Goal: Navigation & Orientation: Find specific page/section

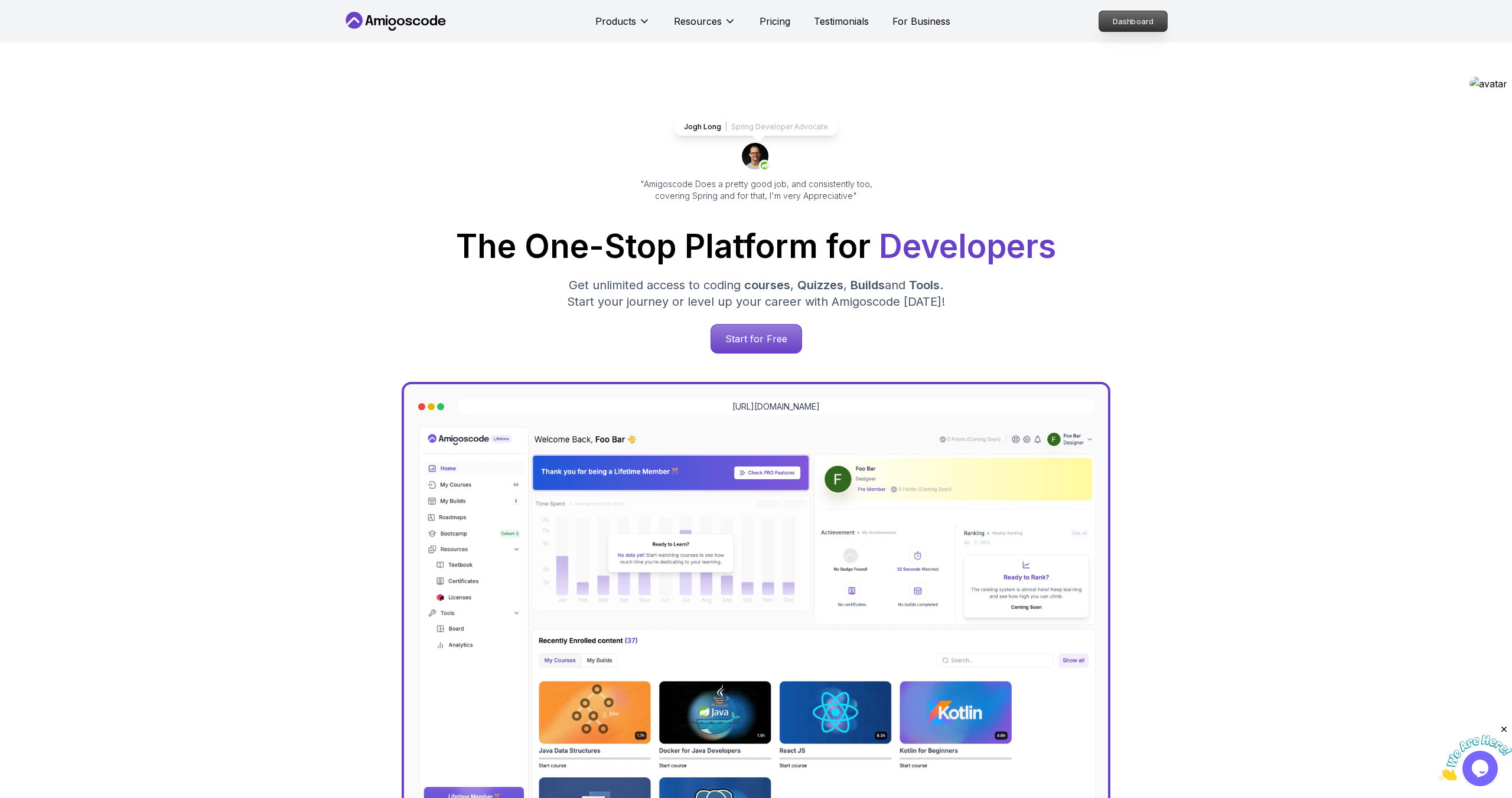
click at [1133, 11] on p "Dashboard" at bounding box center [1133, 21] width 68 height 20
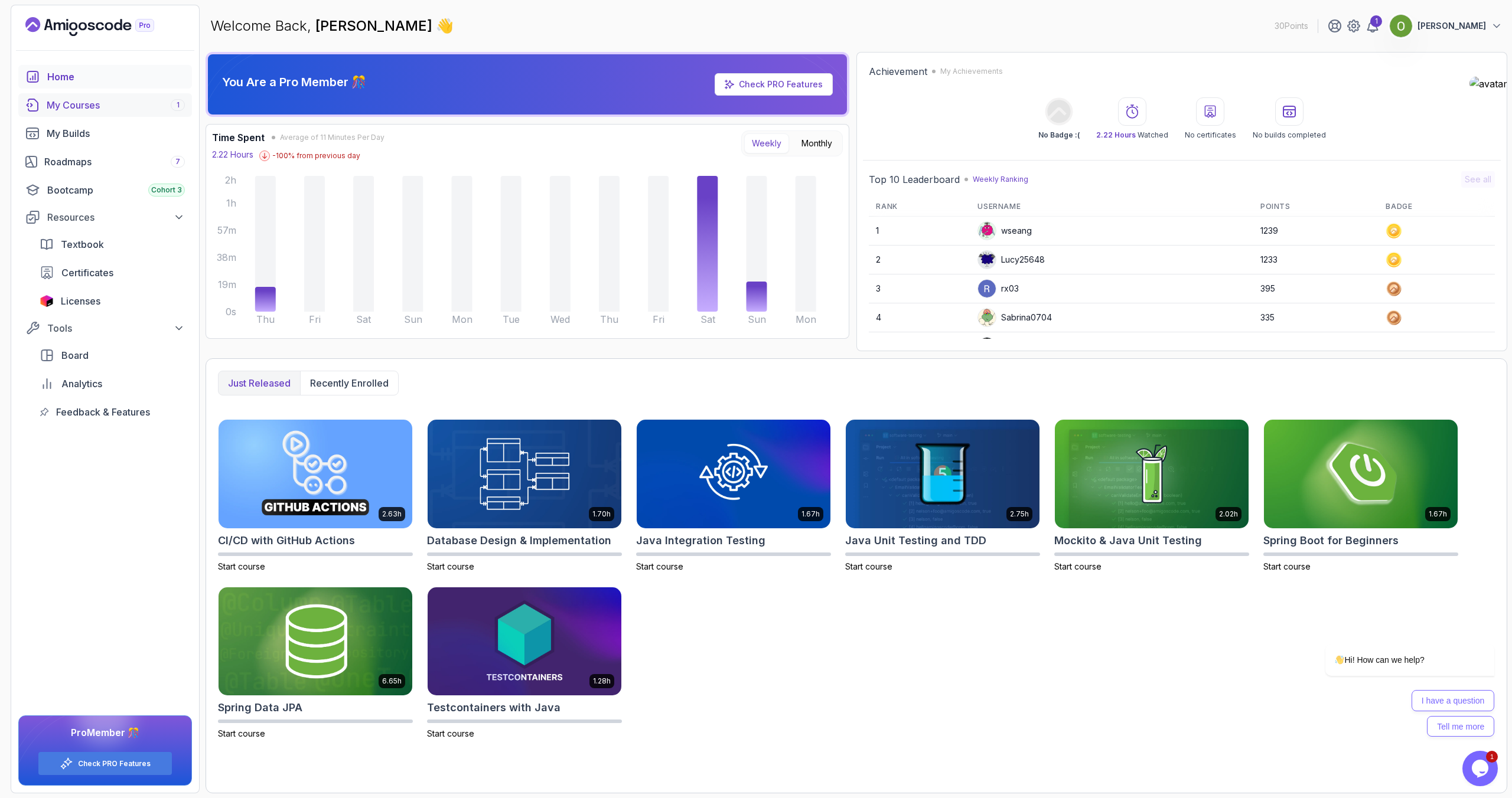
click at [57, 102] on div "My Courses 1" at bounding box center [116, 105] width 138 height 14
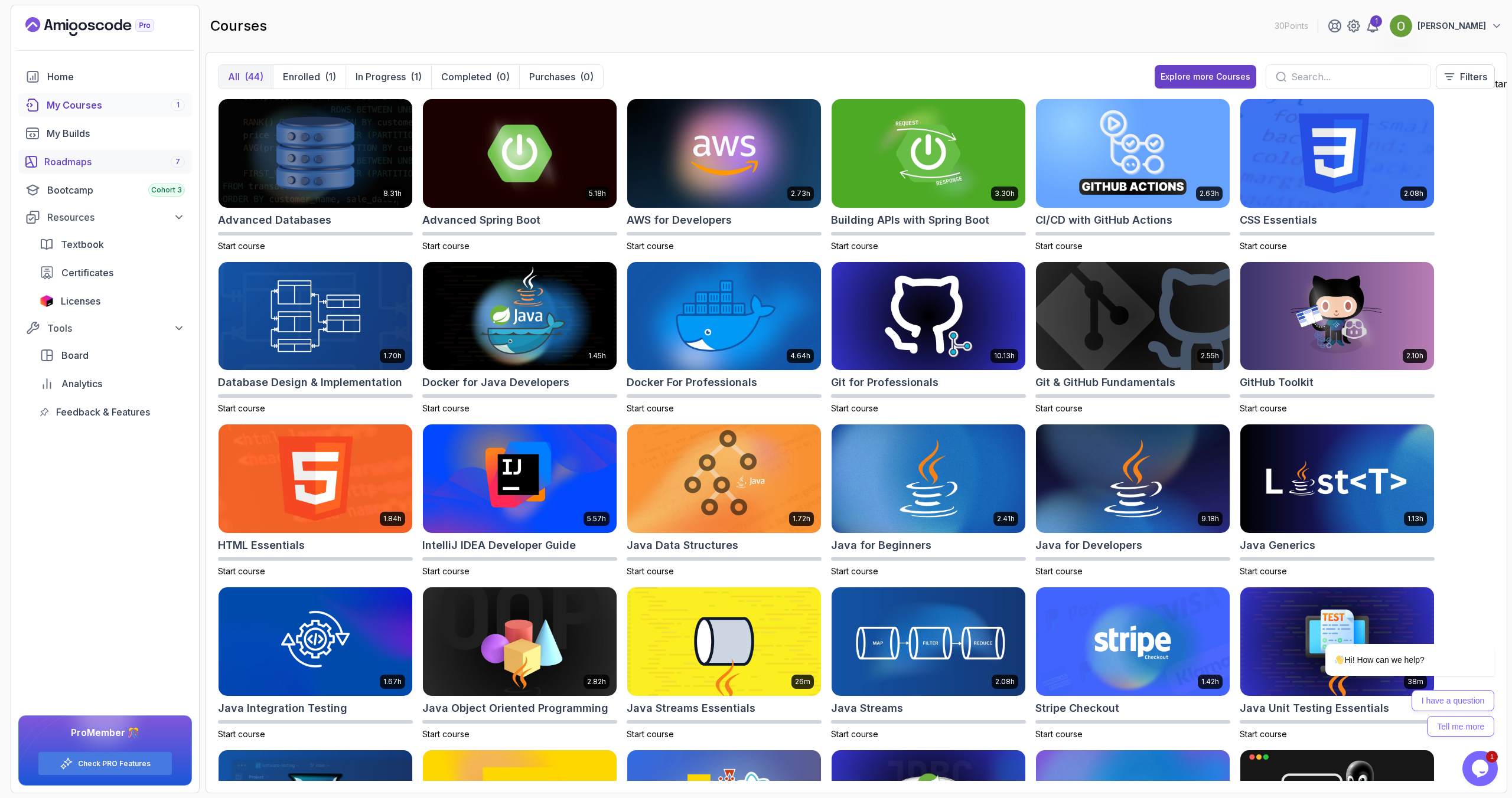
click at [60, 163] on div "Roadmaps 7" at bounding box center [115, 161] width 141 height 14
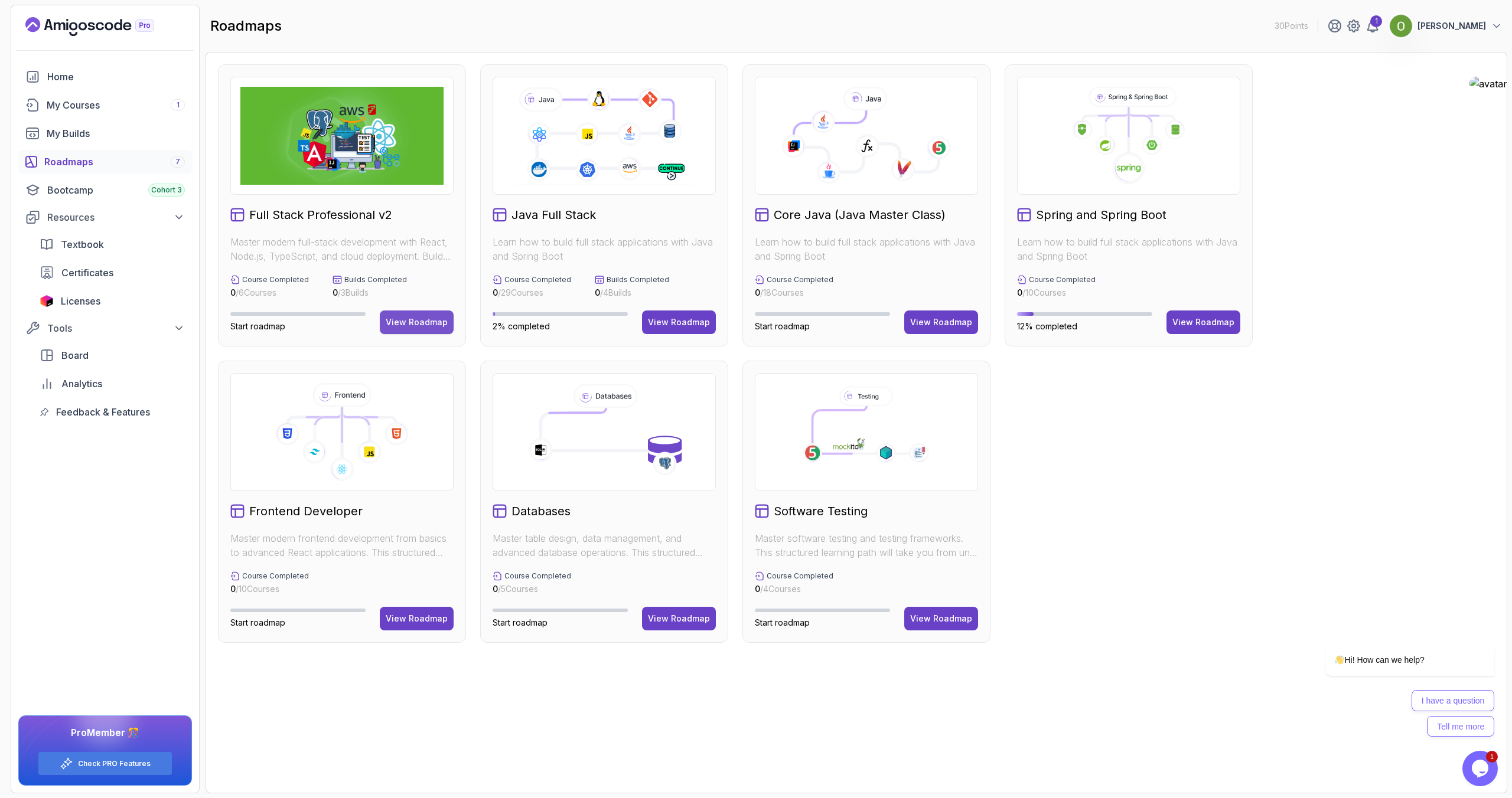
click at [412, 320] on div "View Roadmap" at bounding box center [417, 322] width 62 height 12
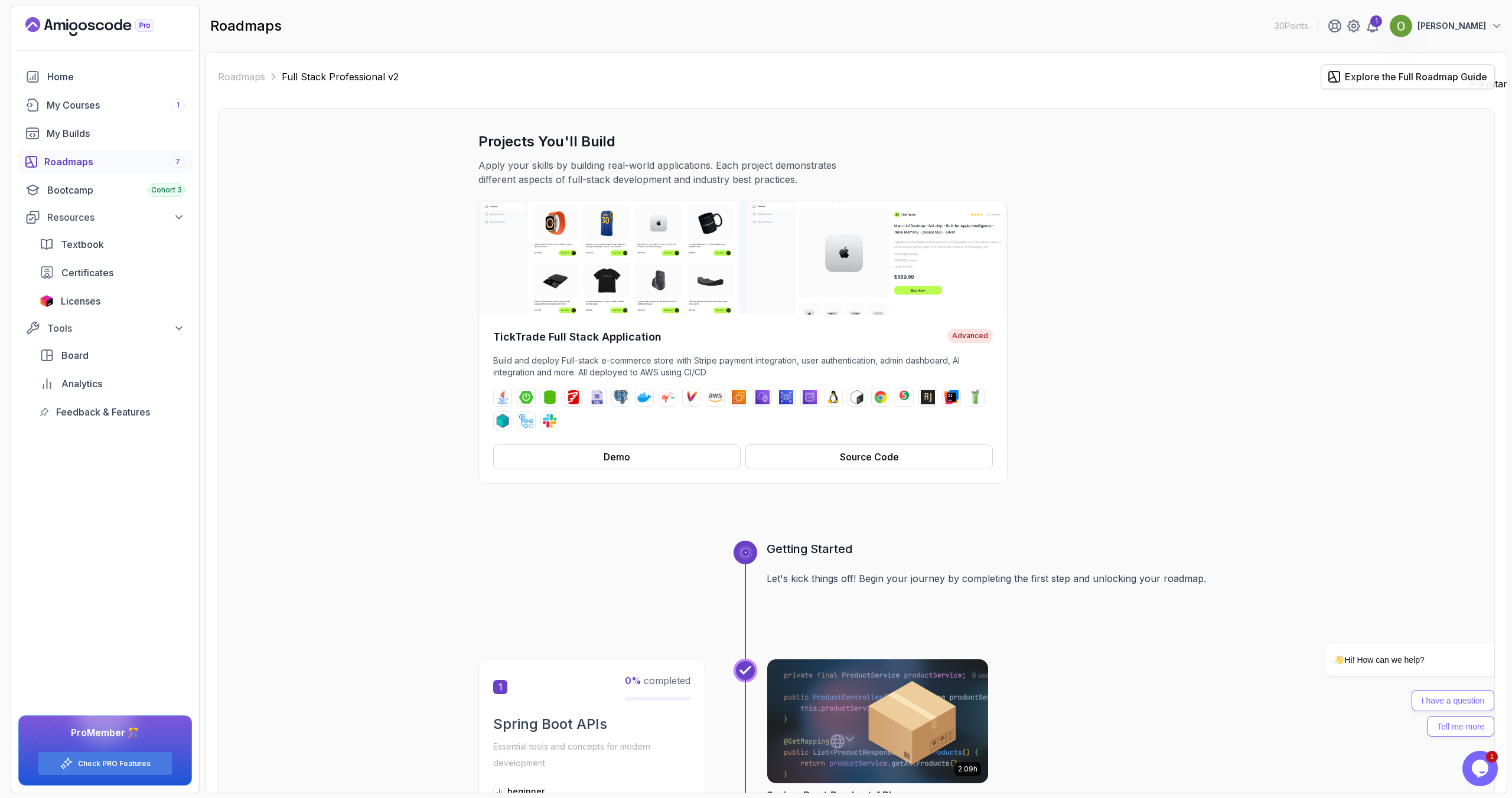
click at [1363, 75] on div "Explore the Full Roadmap Guide" at bounding box center [1416, 77] width 143 height 14
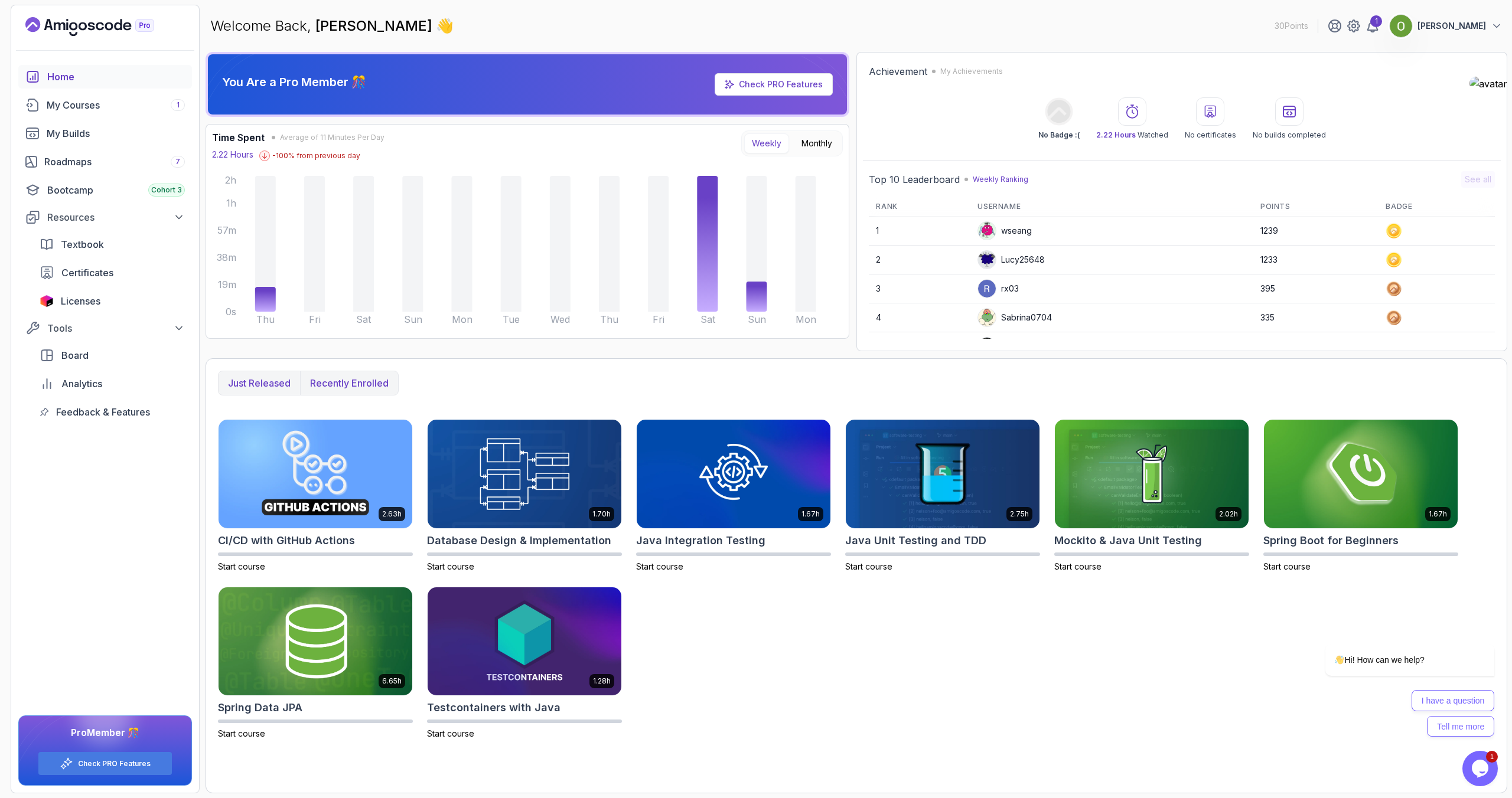
click at [377, 383] on p "Recently enrolled" at bounding box center [349, 383] width 79 height 14
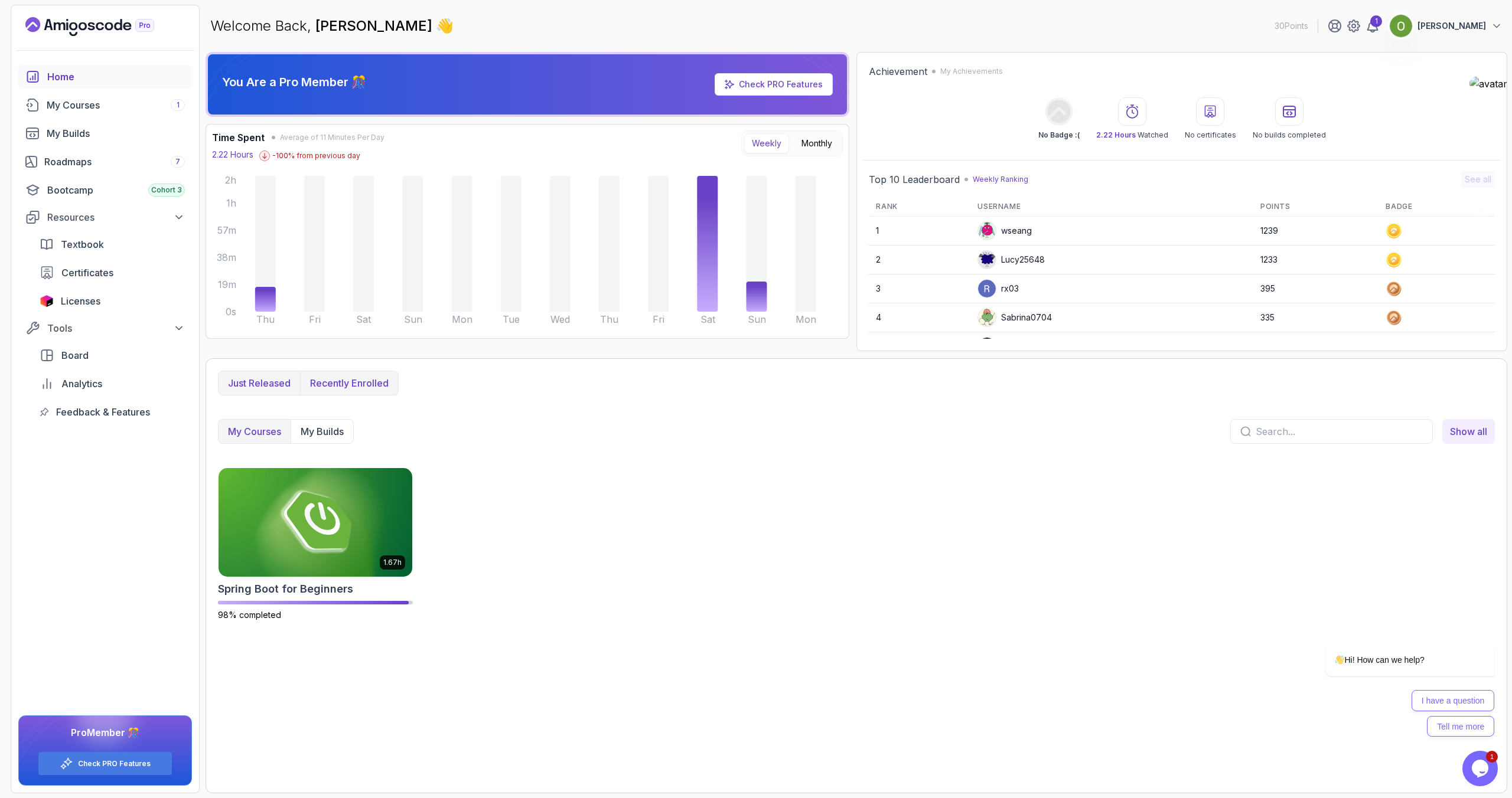
click at [262, 385] on p "Just released" at bounding box center [259, 383] width 63 height 14
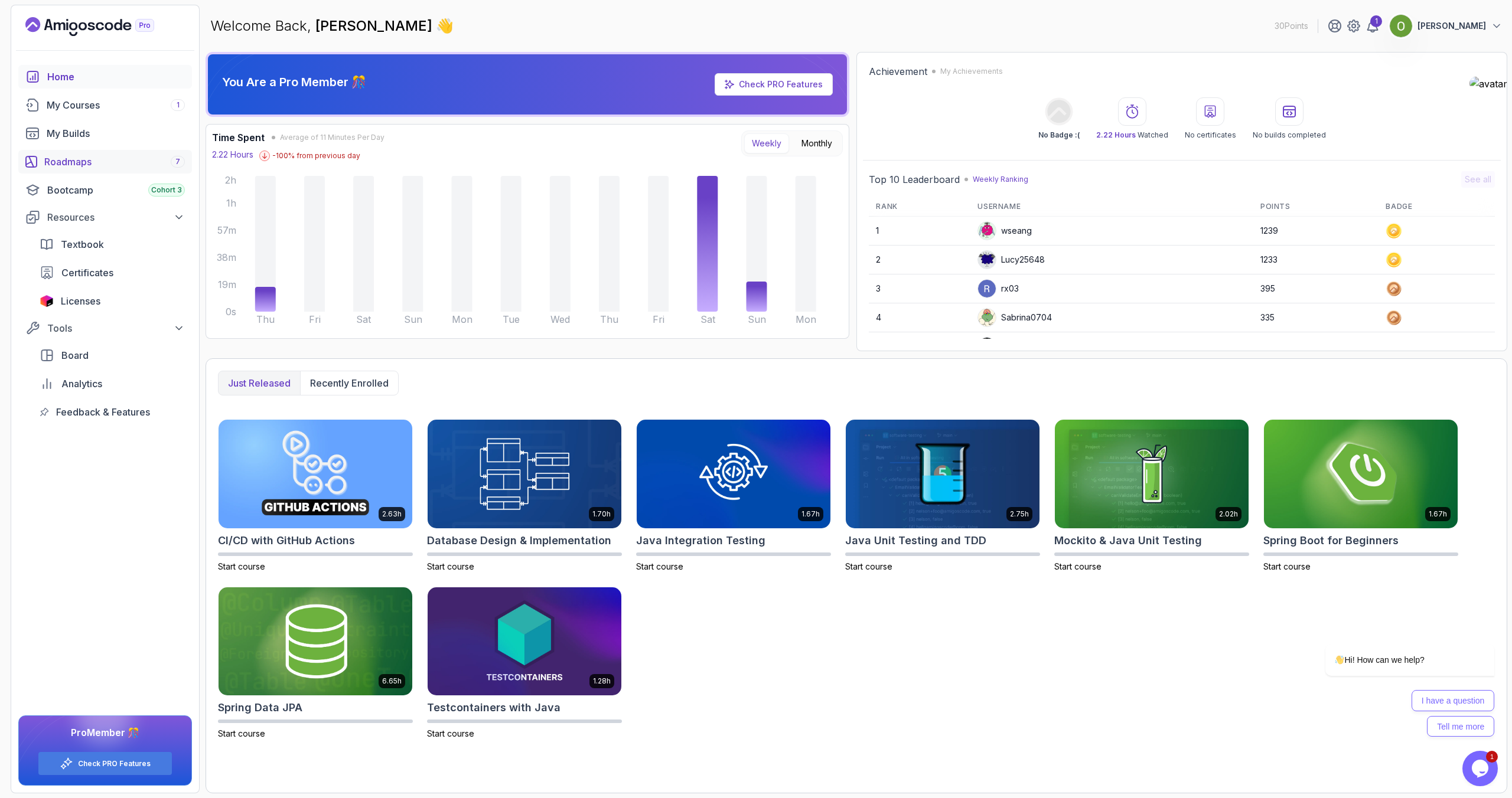
click at [67, 162] on div "Roadmaps 7" at bounding box center [115, 161] width 141 height 14
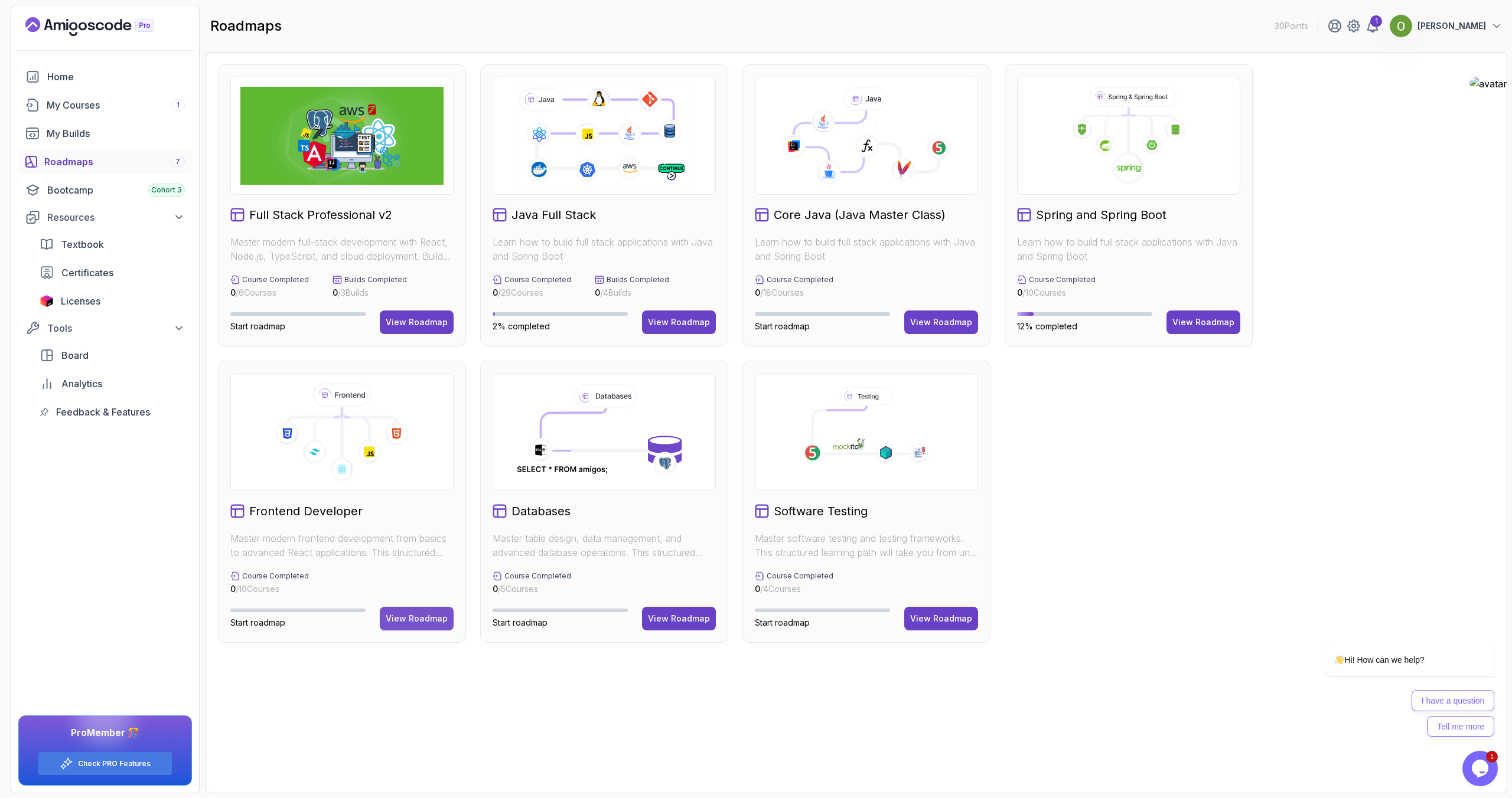
click at [428, 620] on div "View Roadmap" at bounding box center [417, 619] width 62 height 12
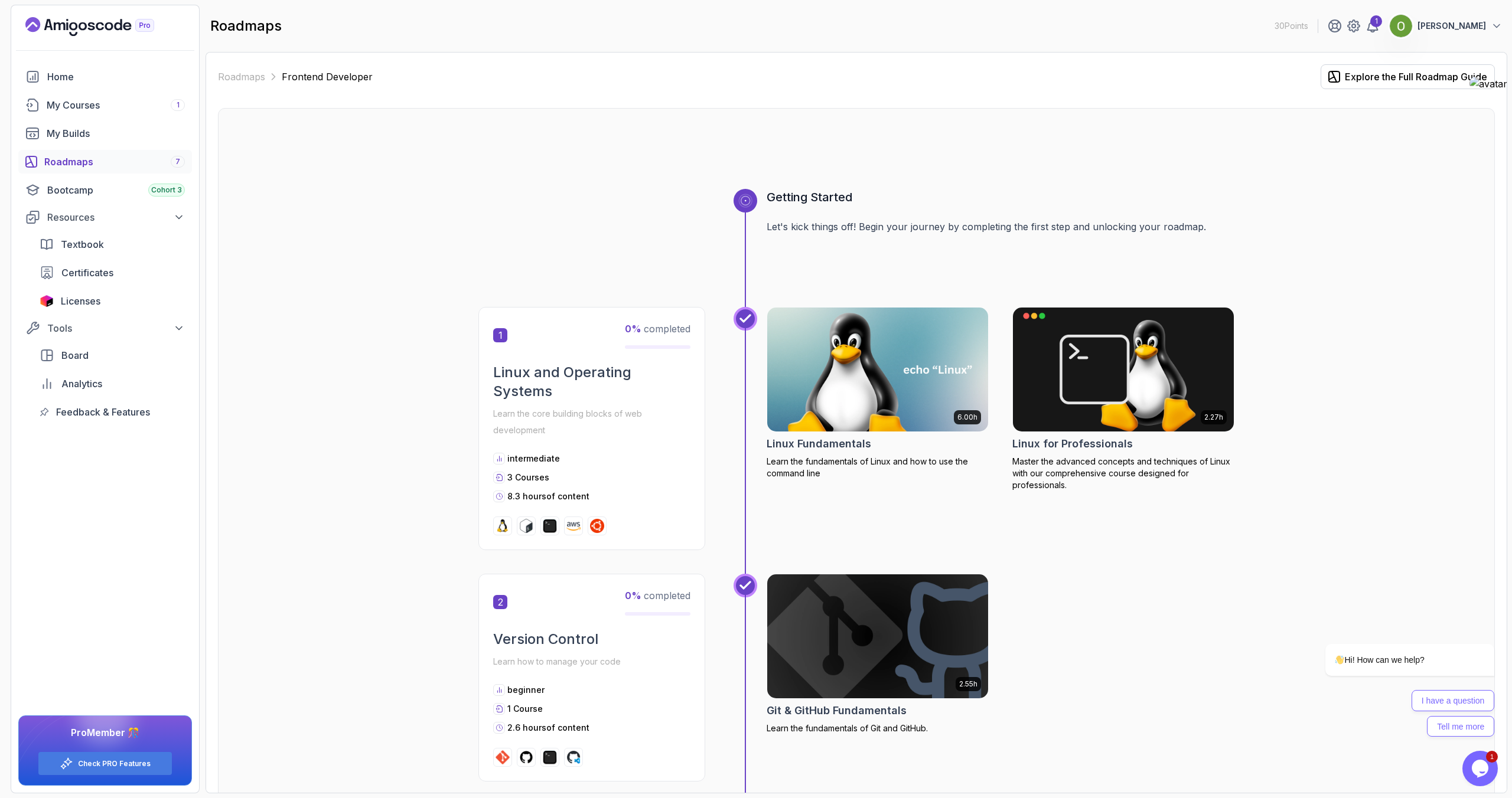
click at [72, 163] on div "Roadmaps 7" at bounding box center [115, 161] width 141 height 14
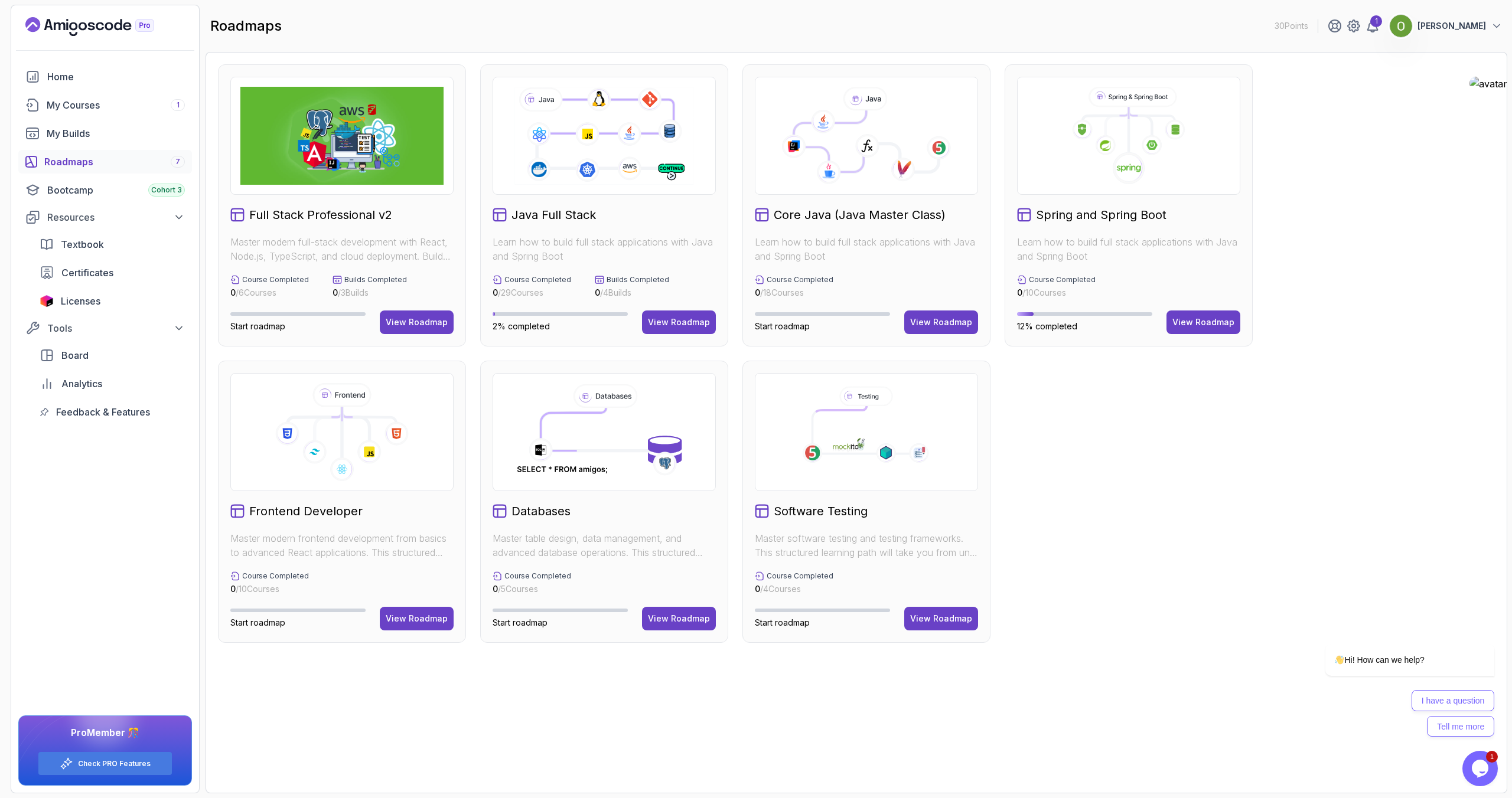
click at [607, 551] on p "Master table design, data management, and advanced database operations. This st…" at bounding box center [604, 545] width 223 height 28
click at [667, 618] on div "View Roadmap" at bounding box center [679, 619] width 62 height 12
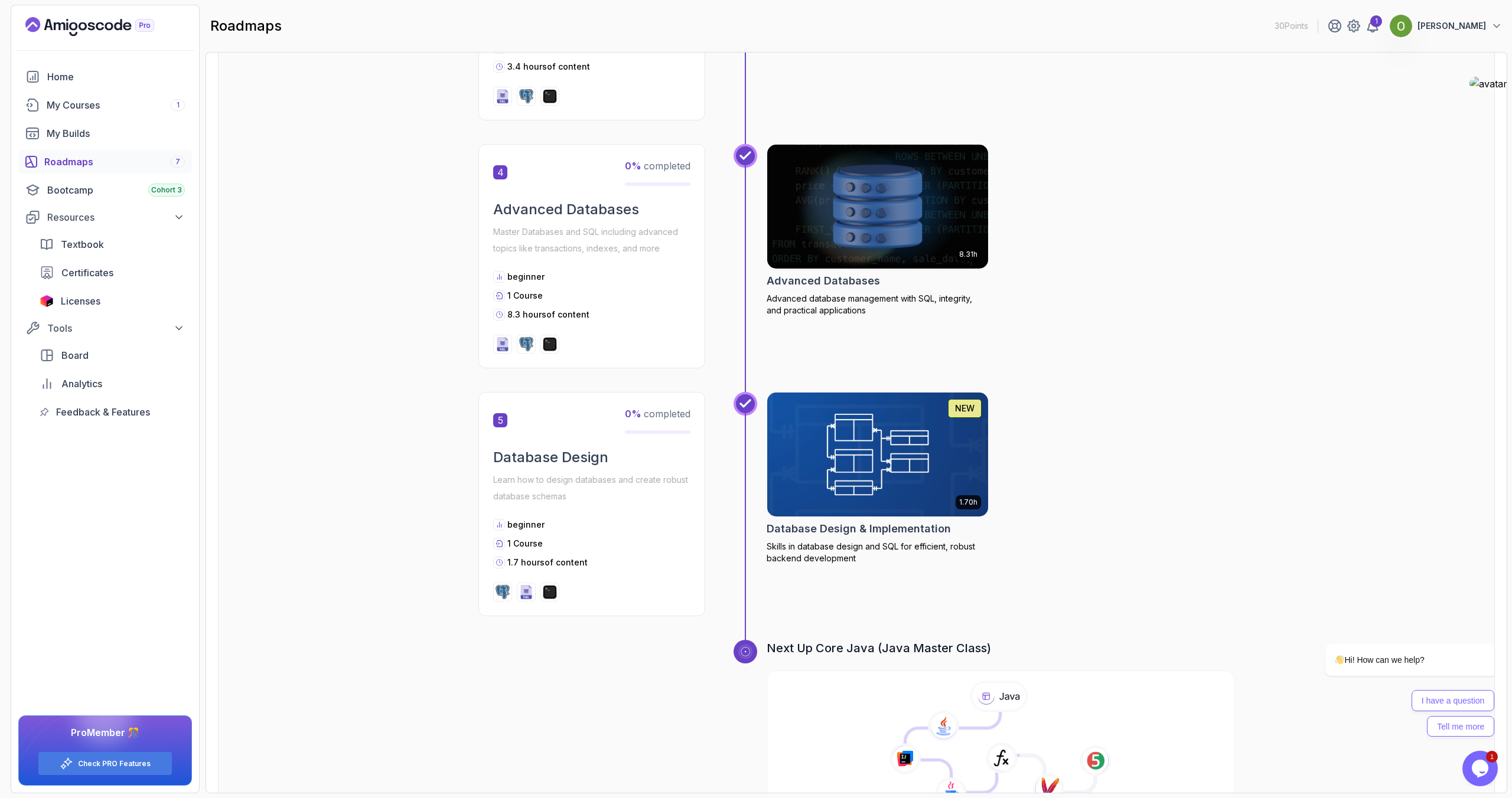
scroll to position [911, 0]
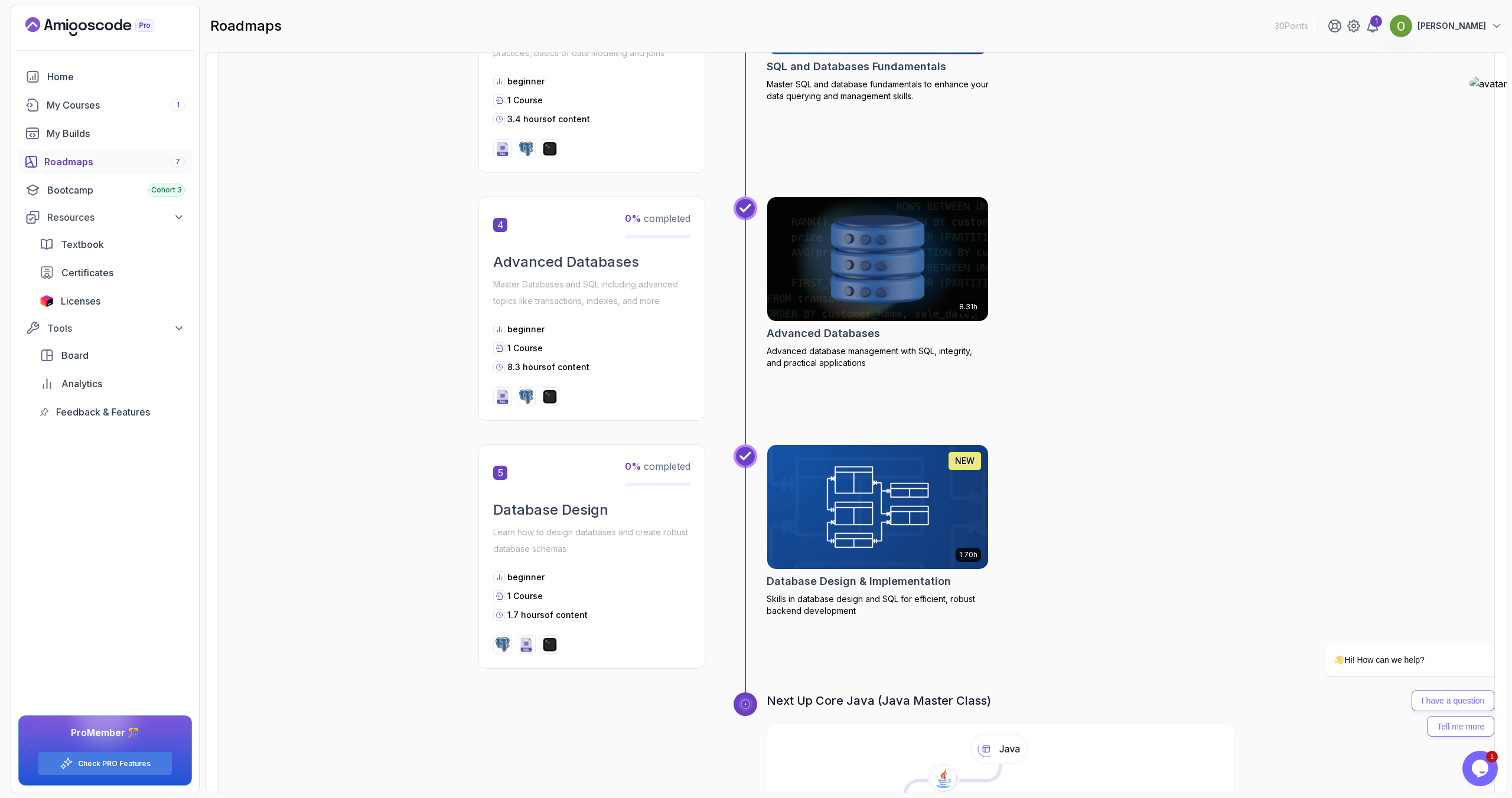
click at [817, 332] on h2 "Advanced Databases" at bounding box center [823, 334] width 114 height 17
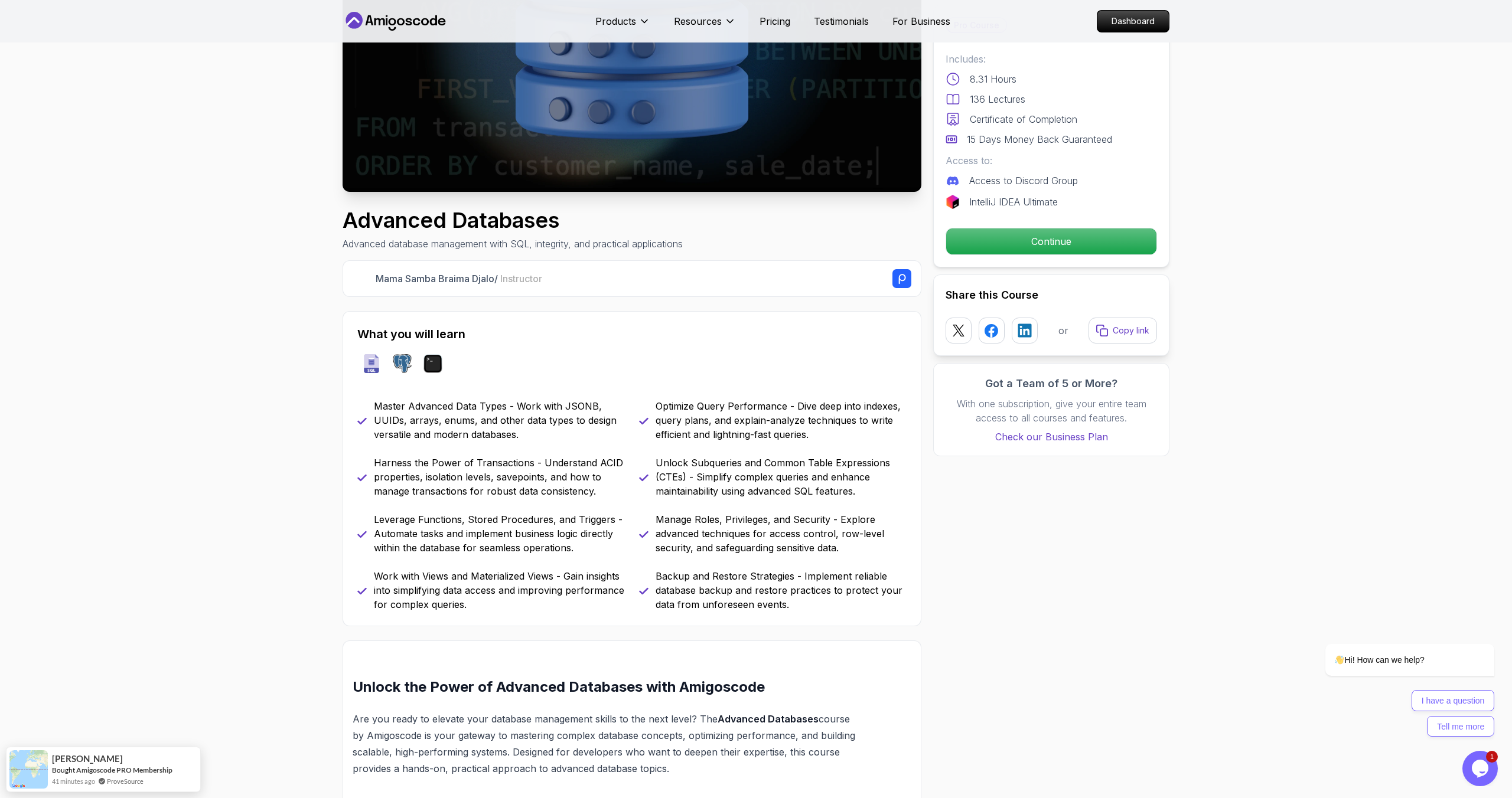
scroll to position [315, 0]
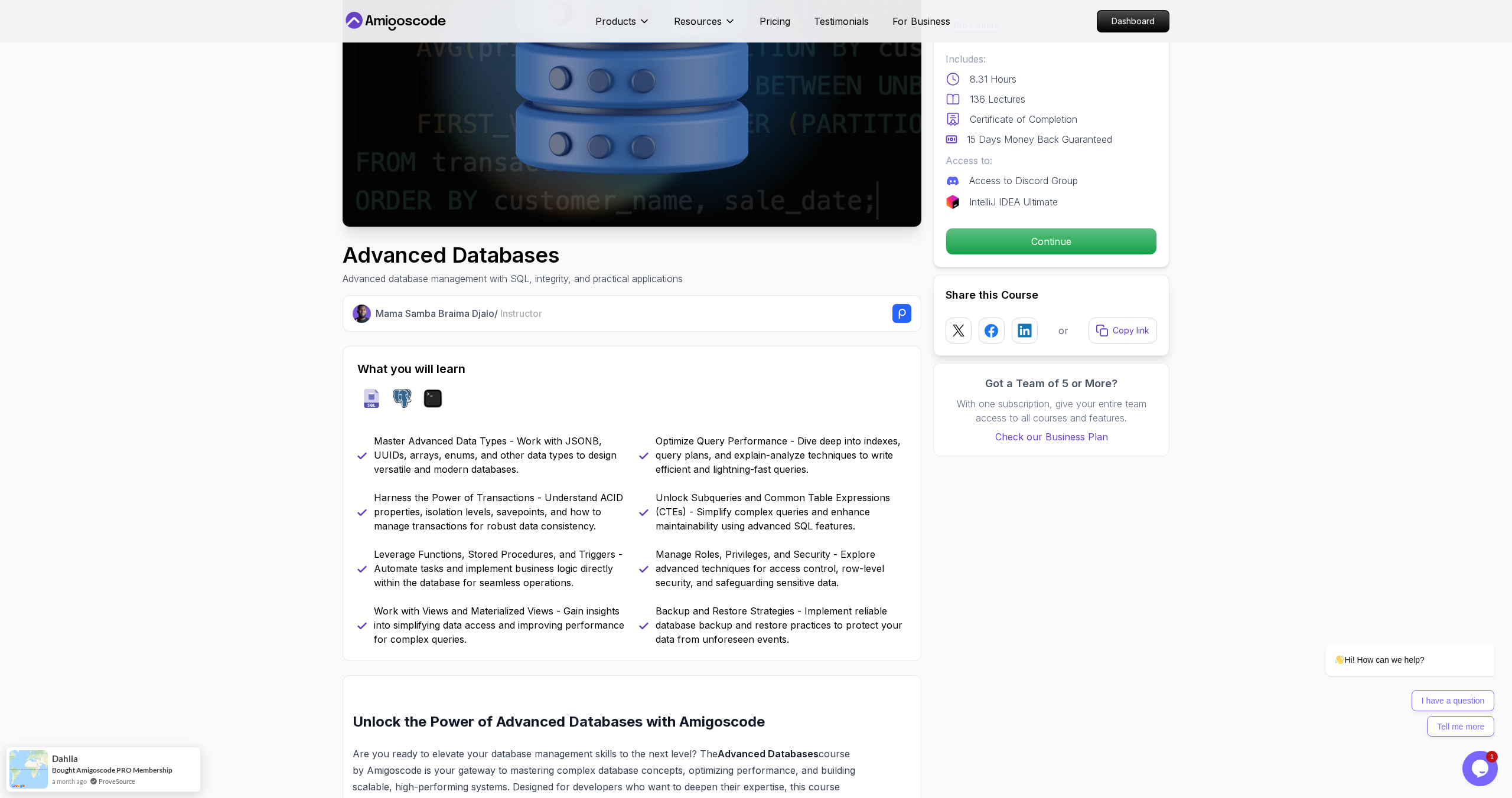
scroll to position [0, 0]
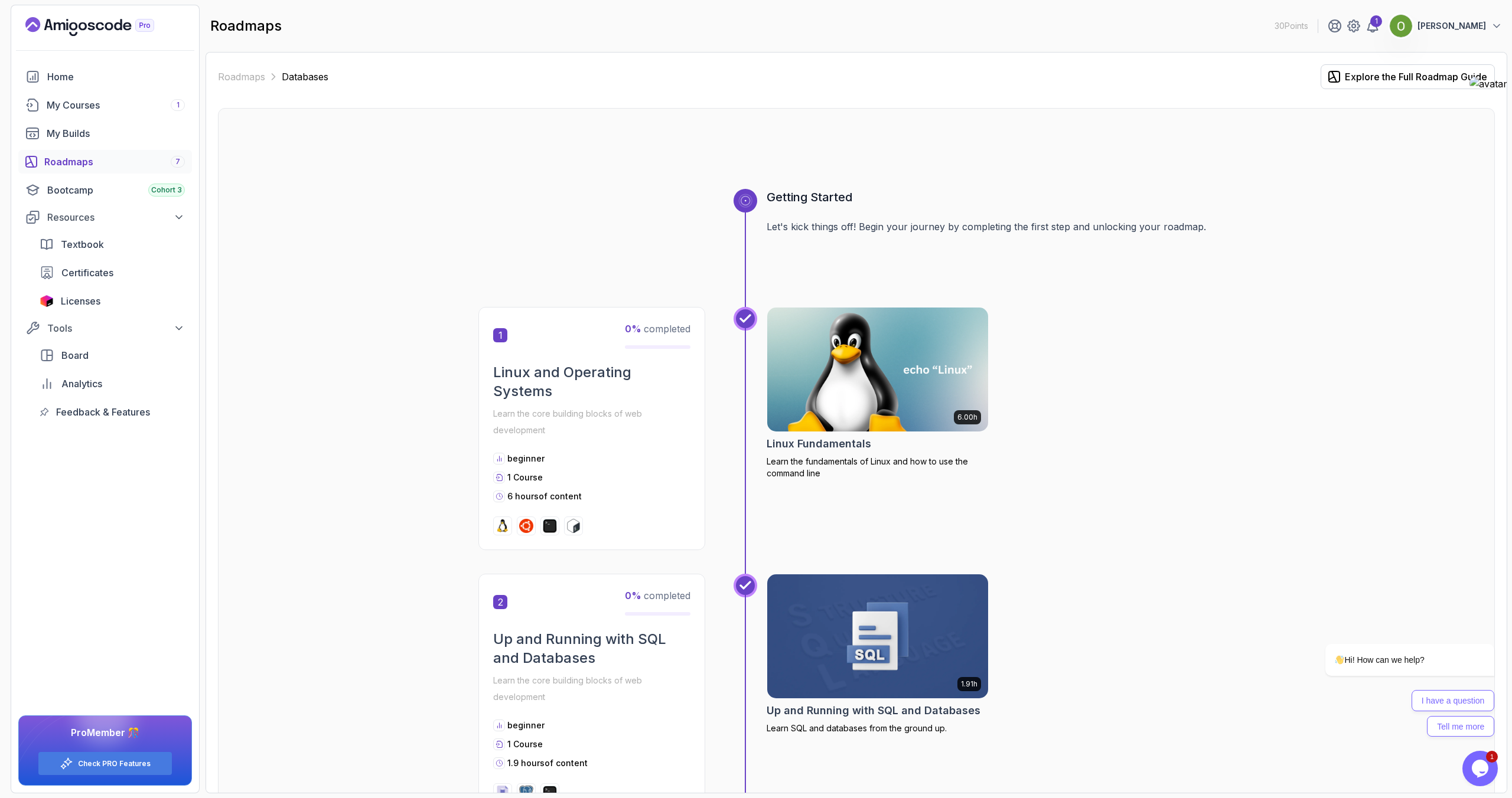
click at [78, 159] on div "Roadmaps 7" at bounding box center [115, 161] width 141 height 14
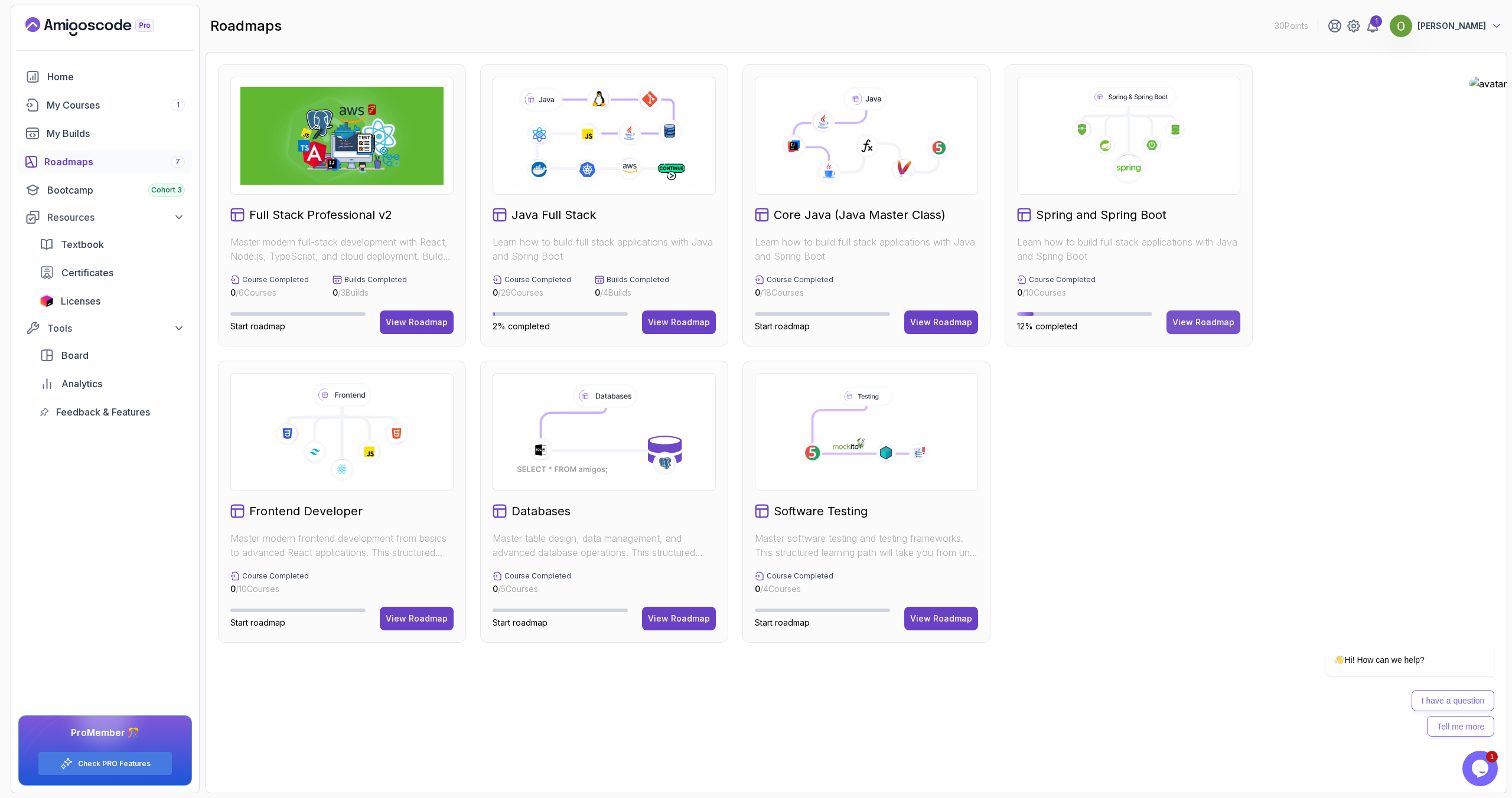
click at [1187, 319] on div "View Roadmap" at bounding box center [1203, 322] width 62 height 12
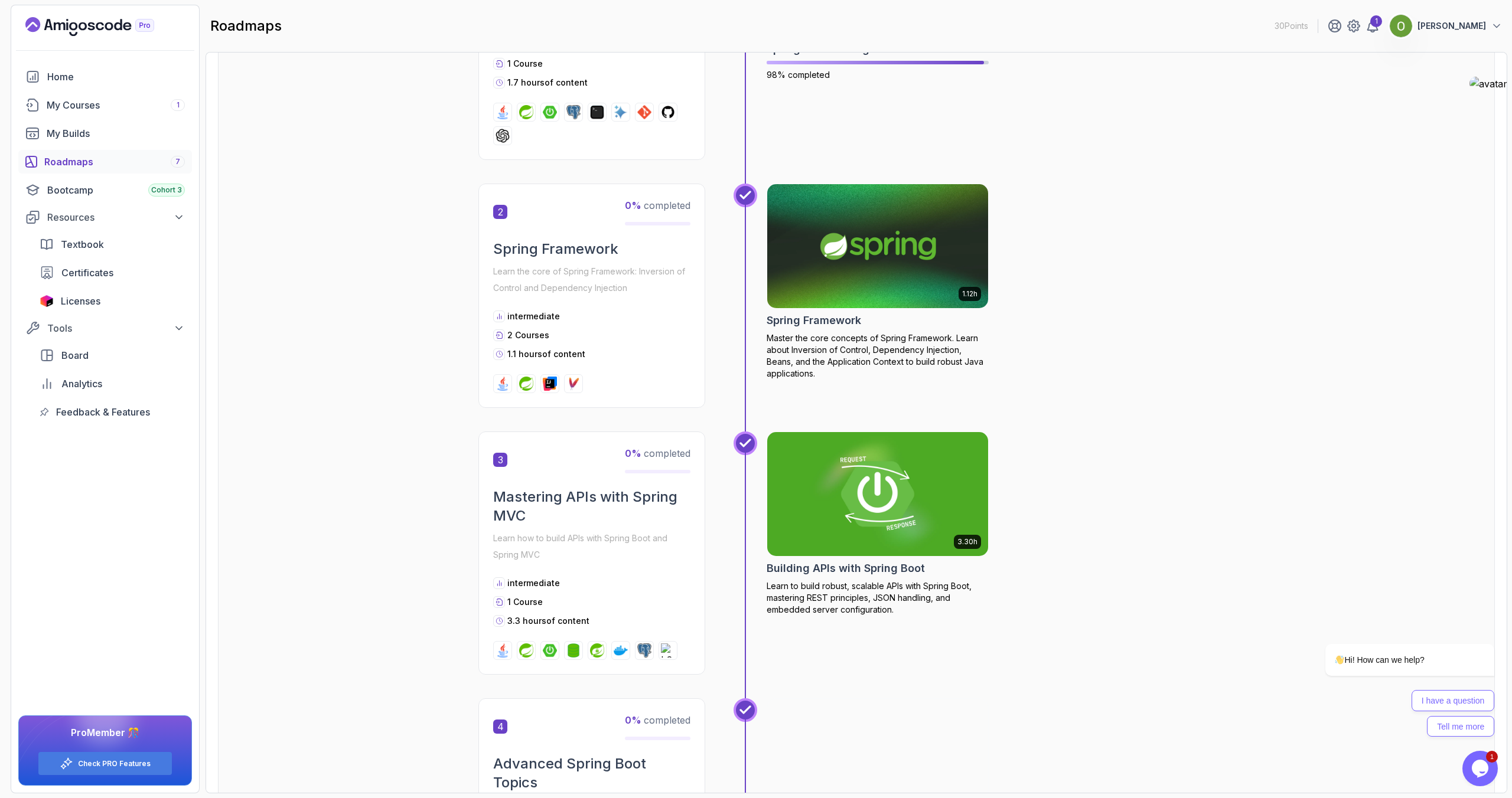
scroll to position [386, 0]
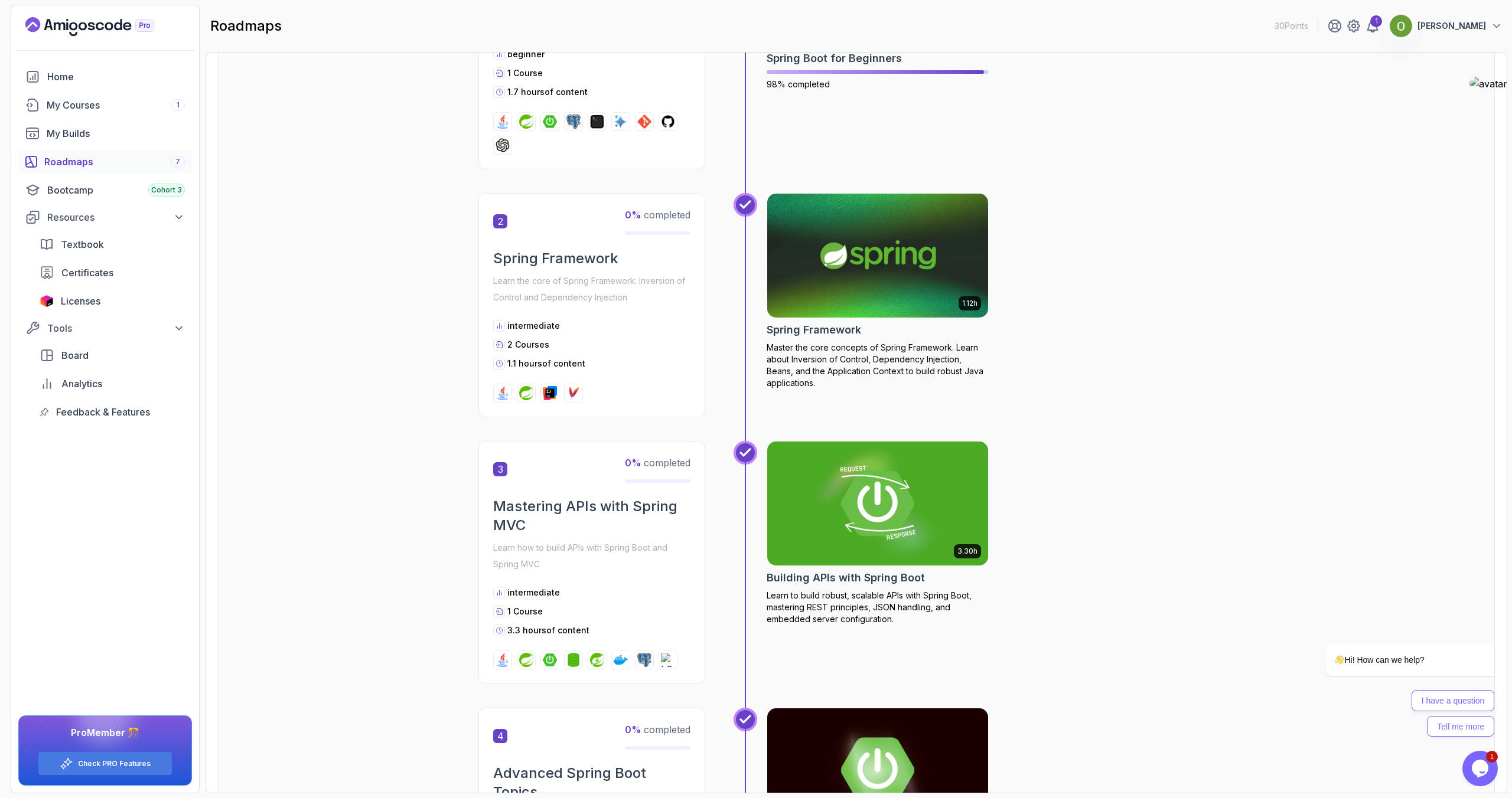
click at [77, 163] on div "Roadmaps 7" at bounding box center [115, 161] width 141 height 14
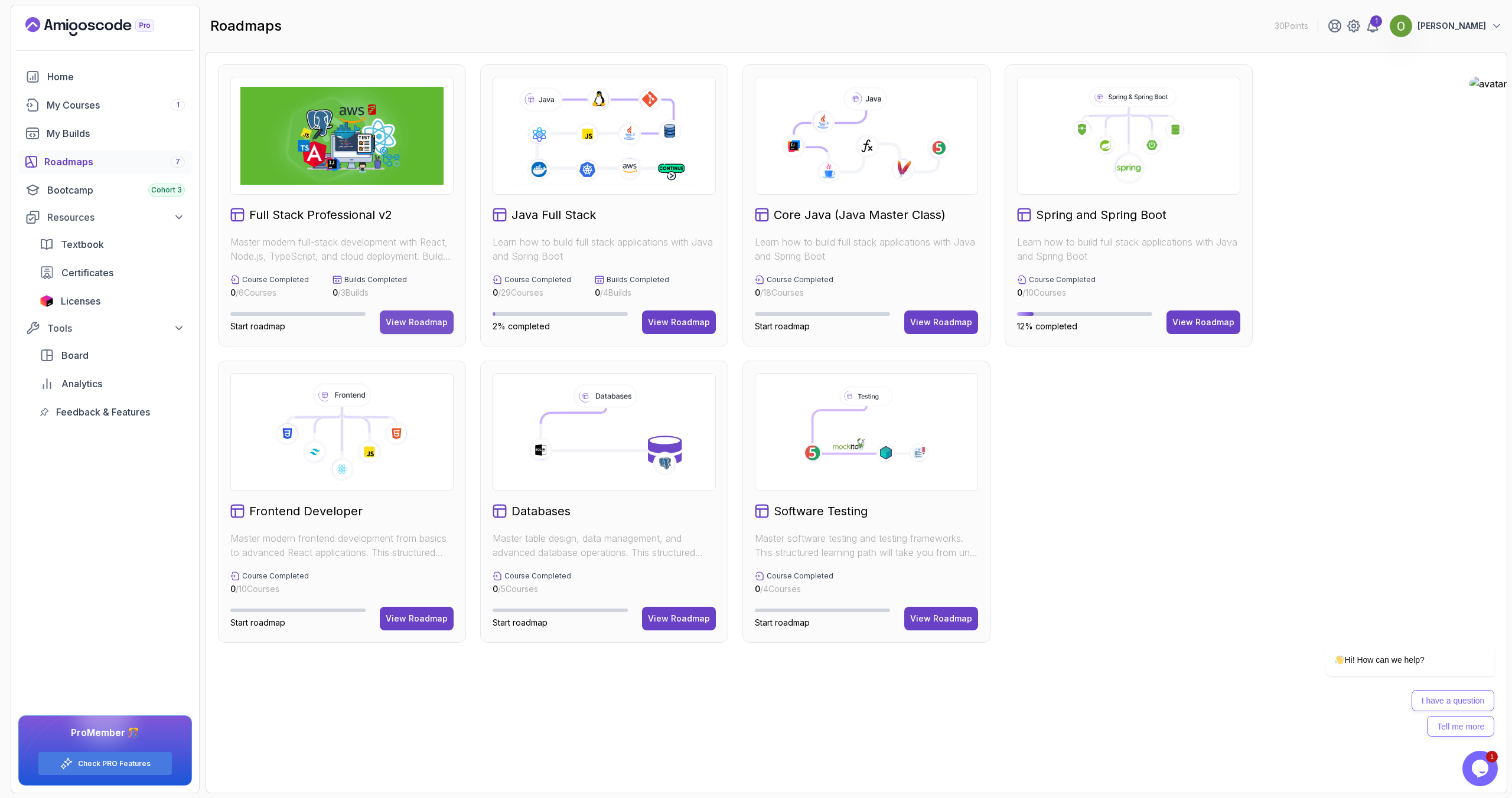
click at [400, 315] on button "View Roadmap" at bounding box center [417, 322] width 74 height 24
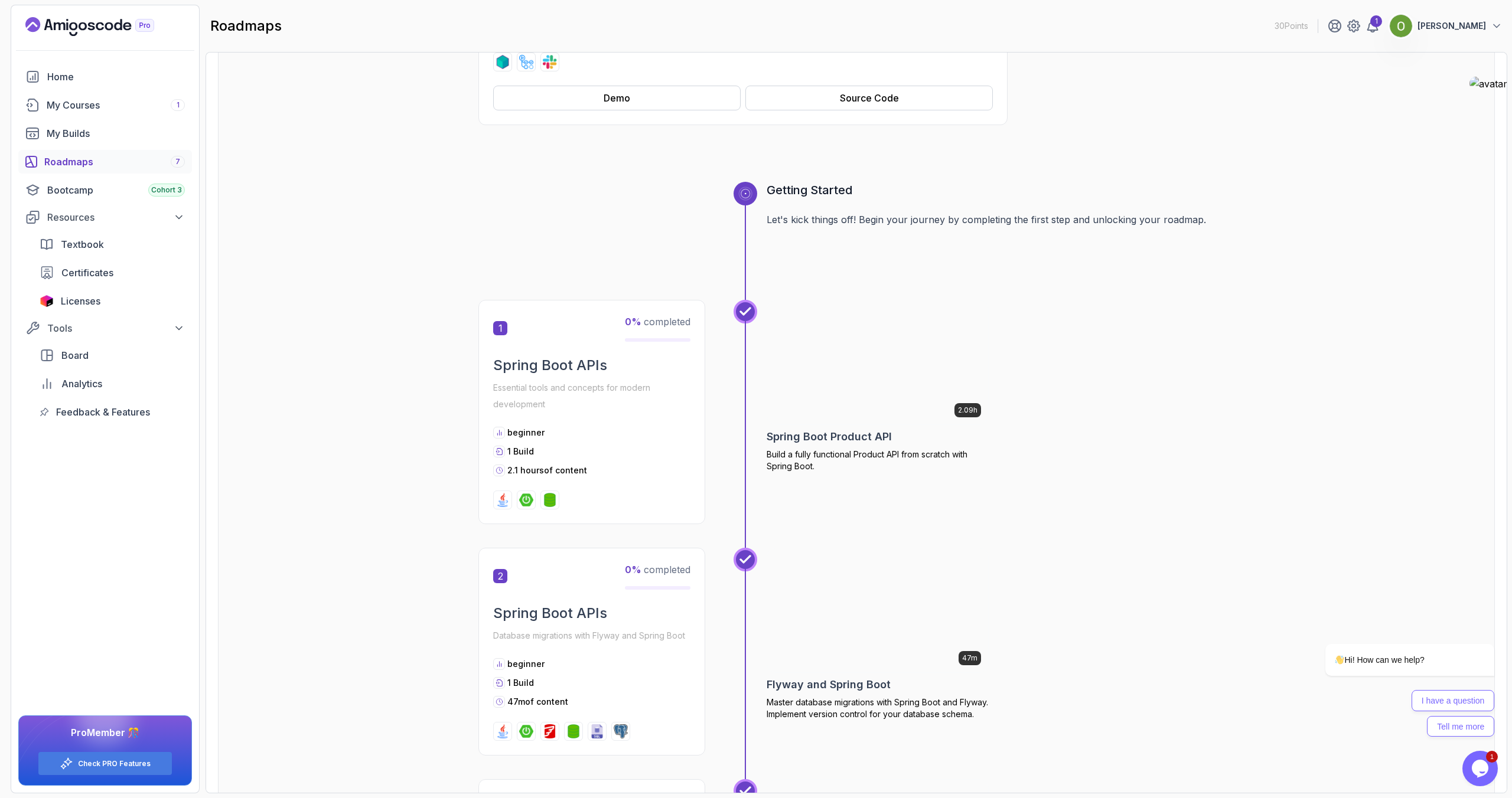
scroll to position [346, 0]
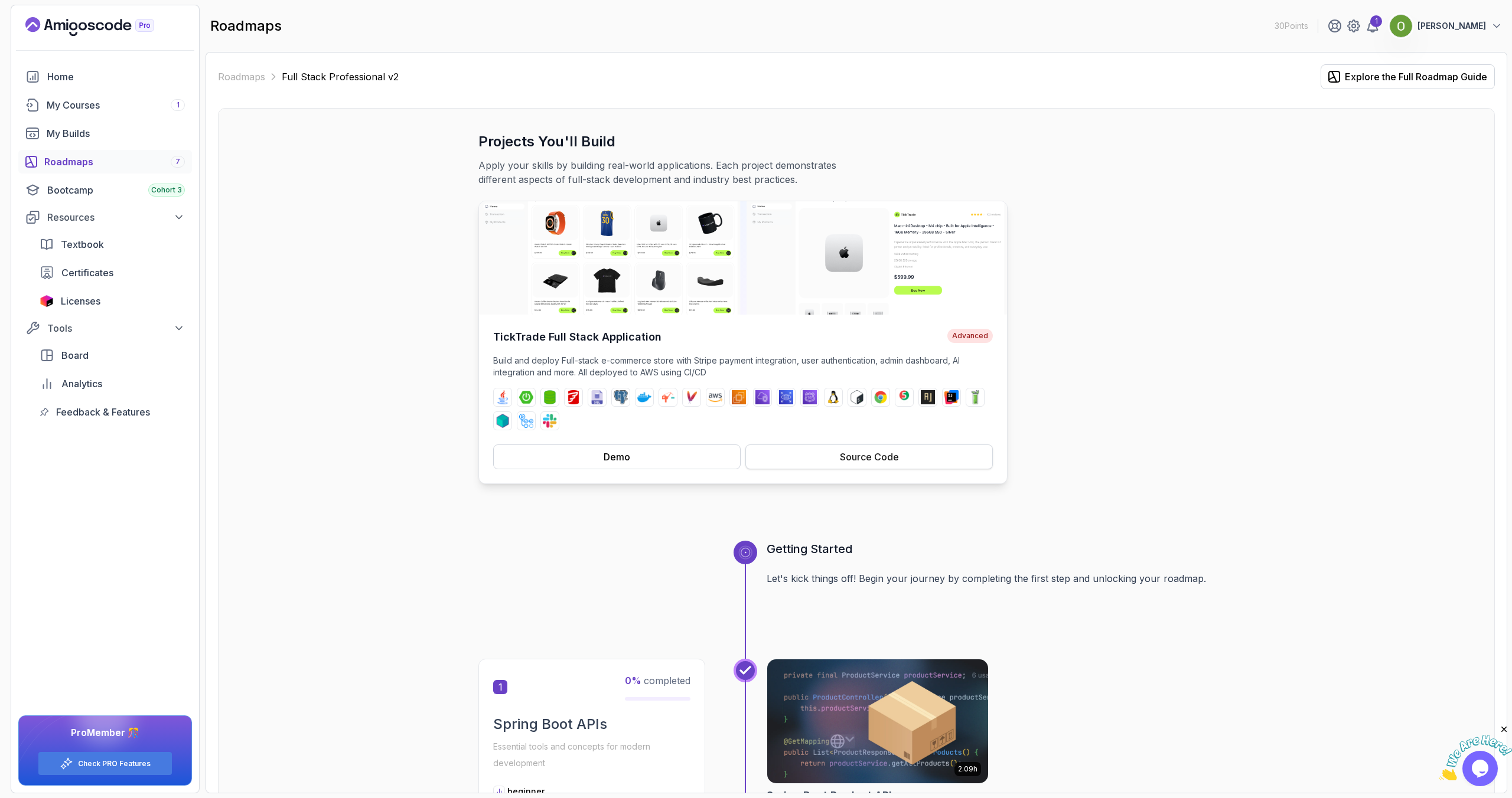
click at [885, 451] on div "Source Code" at bounding box center [869, 457] width 59 height 14
